Goal: Navigation & Orientation: Understand site structure

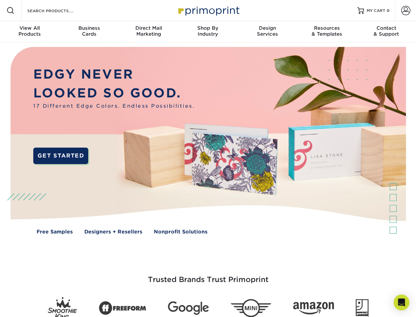
click at [208, 158] on img at bounding box center [208, 145] width 412 height 206
click at [11, 11] on span at bounding box center [11, 11] width 8 height 8
click at [406, 11] on span at bounding box center [406, 10] width 9 height 9
click at [30, 32] on div "View All Products" at bounding box center [29, 31] width 59 height 12
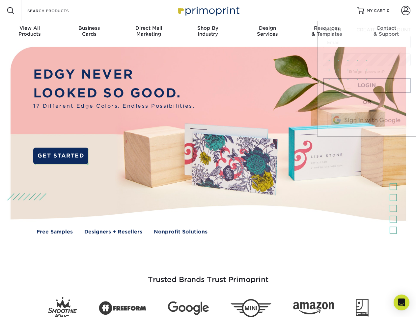
click at [89, 32] on div "Business Cards" at bounding box center [88, 31] width 59 height 12
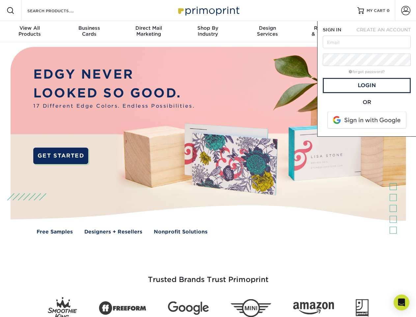
click at [149, 32] on div "Direct Mail Marketing" at bounding box center [148, 31] width 59 height 12
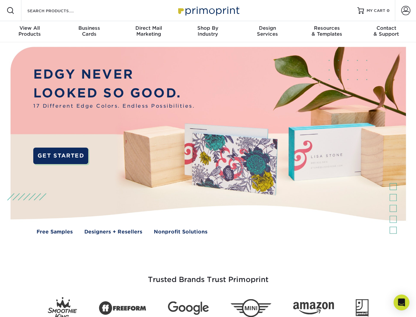
click at [208, 32] on div "Shop By Industry" at bounding box center [207, 31] width 59 height 12
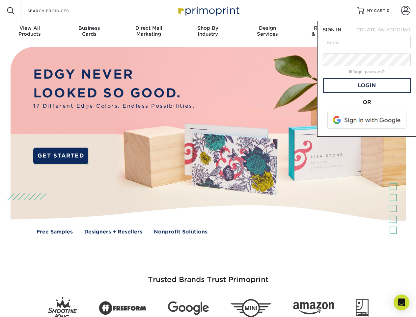
click at [268, 32] on div "Design Services" at bounding box center [267, 31] width 59 height 12
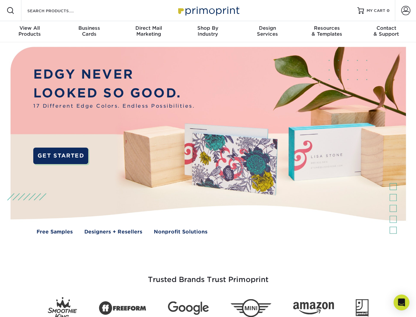
click at [327, 32] on span "SIGN IN" at bounding box center [332, 29] width 18 height 5
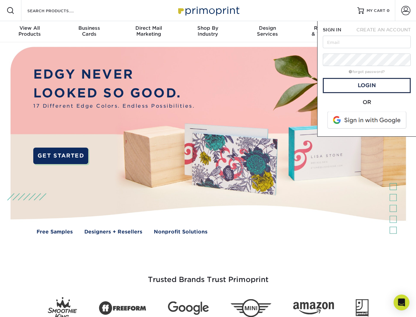
click at [387, 32] on div "Contact & Support" at bounding box center [386, 31] width 59 height 12
